Goal: Transaction & Acquisition: Purchase product/service

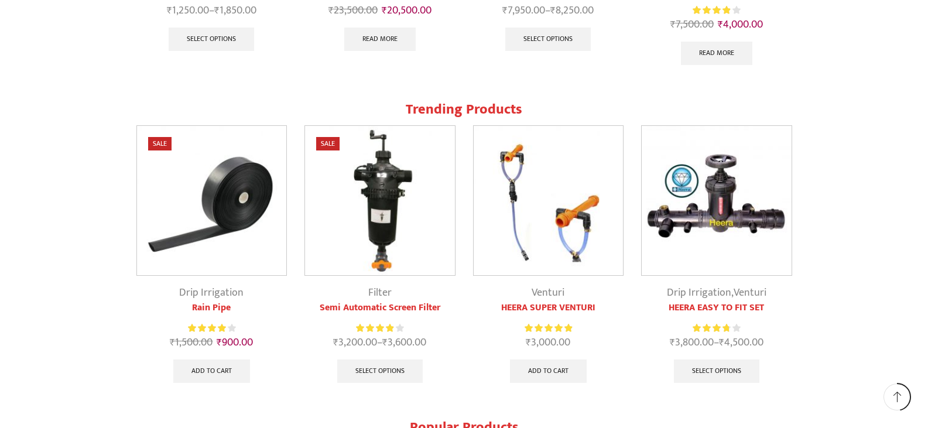
scroll to position [1054, 0]
click at [207, 210] on img at bounding box center [212, 200] width 150 height 150
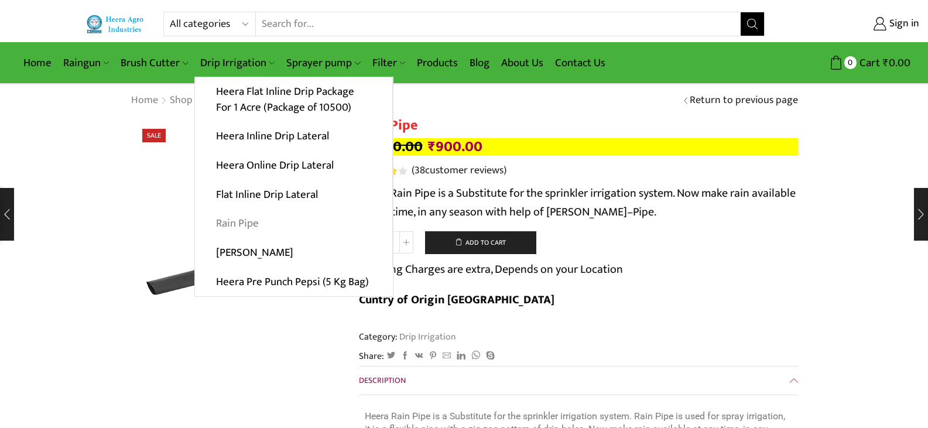
click at [247, 224] on link "Rain Pipe" at bounding box center [293, 223] width 197 height 29
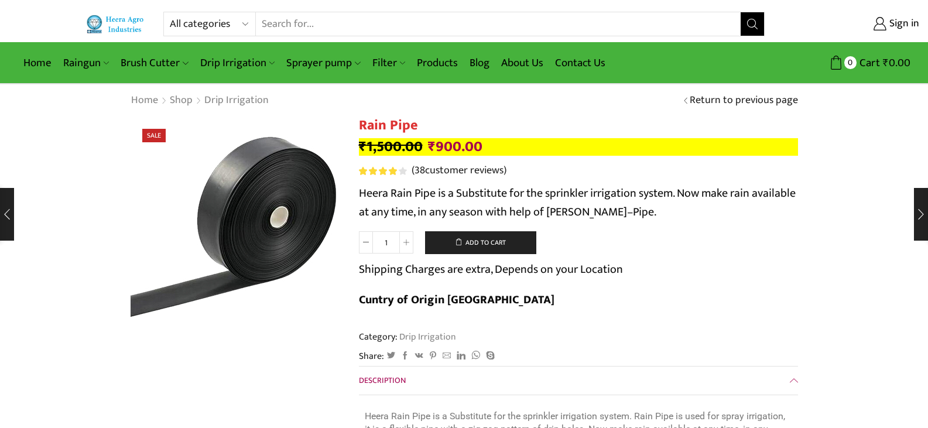
click at [285, 224] on img at bounding box center [216, 222] width 293 height 293
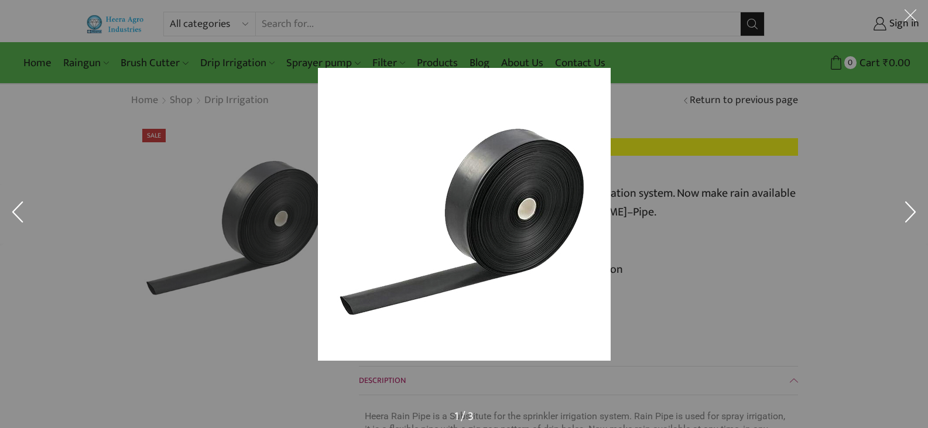
click at [18, 211] on button at bounding box center [17, 214] width 35 height 59
click at [310, 296] on div at bounding box center [464, 214] width 928 height 428
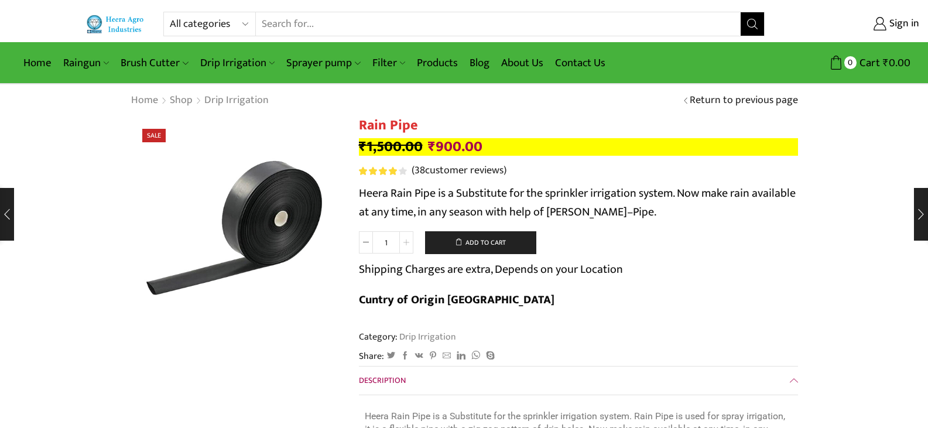
click at [408, 245] on icon at bounding box center [406, 243] width 6 height 6
click at [408, 242] on icon at bounding box center [406, 243] width 6 height 6
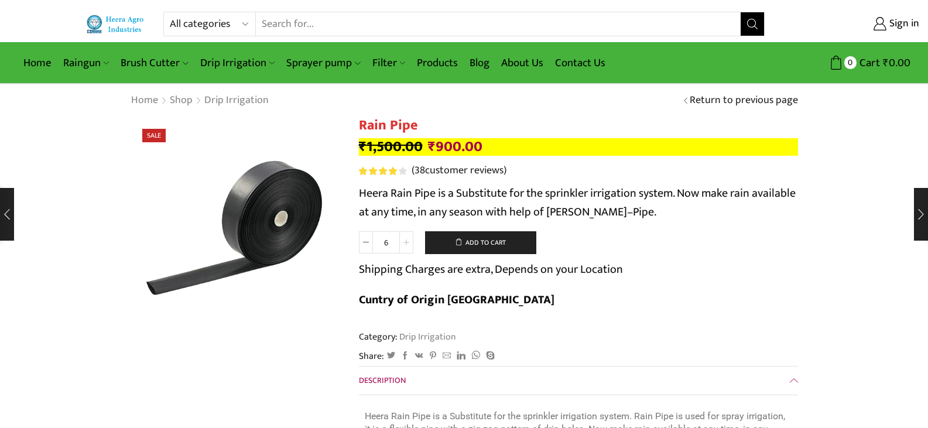
click at [408, 242] on icon at bounding box center [406, 243] width 6 height 6
click at [408, 240] on icon at bounding box center [406, 243] width 6 height 6
type input "8"
click at [477, 240] on button "Add to cart" at bounding box center [480, 242] width 111 height 23
click at [568, 60] on link "Contact Us" at bounding box center [580, 63] width 62 height 28
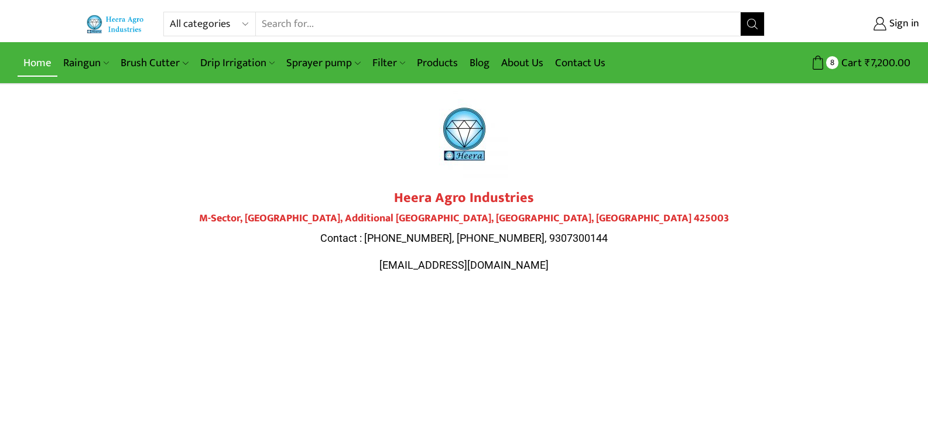
click at [39, 64] on link "Home" at bounding box center [38, 63] width 40 height 28
